Goal: Navigation & Orientation: Find specific page/section

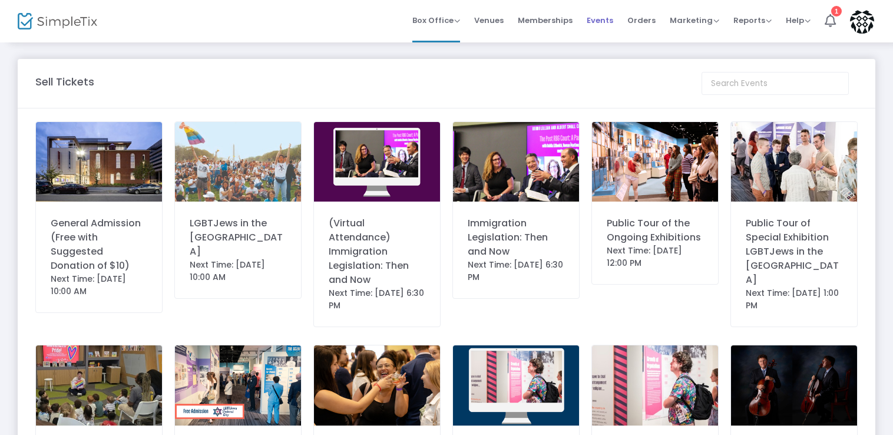
click at [609, 22] on span "Events" at bounding box center [600, 20] width 27 height 30
